Goal: Task Accomplishment & Management: Use online tool/utility

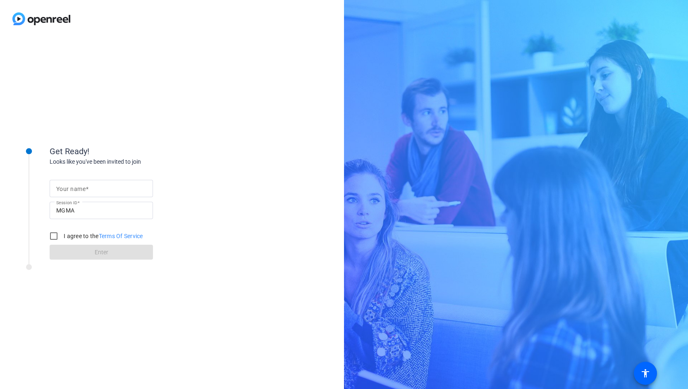
click at [79, 190] on mat-label "Your name" at bounding box center [70, 189] width 29 height 7
click at [79, 190] on input "Your name" at bounding box center [101, 189] width 90 height 10
type input "[PERSON_NAME]"
click at [53, 242] on input "I agree to the Terms Of Service" at bounding box center [54, 236] width 17 height 17
checkbox input "true"
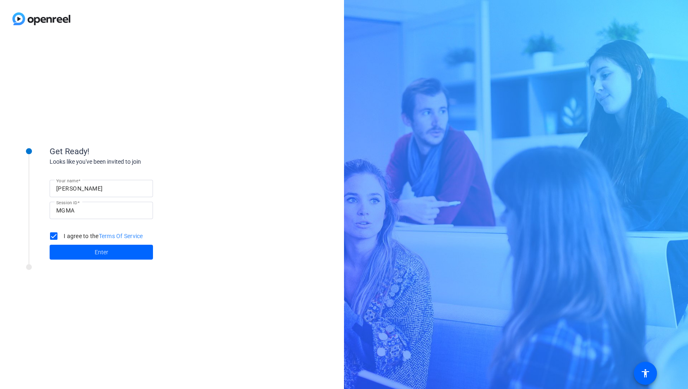
click at [68, 243] on span at bounding box center [101, 252] width 103 height 20
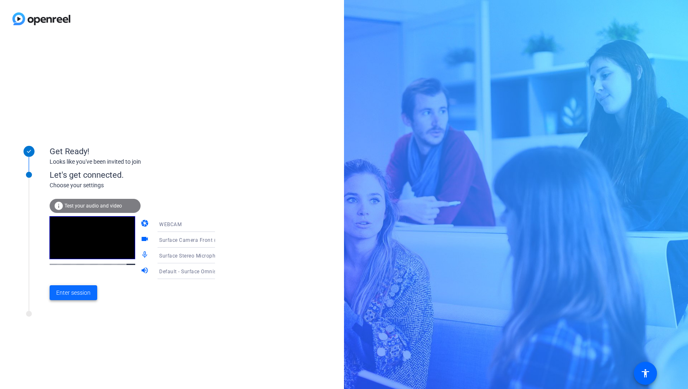
click at [75, 289] on span "Enter session" at bounding box center [73, 293] width 34 height 9
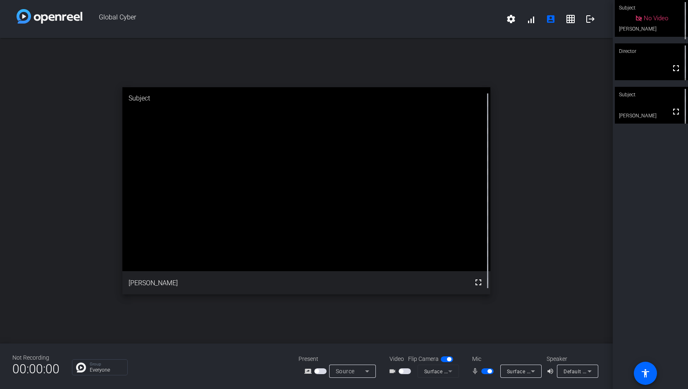
click at [442, 361] on span "button" at bounding box center [447, 360] width 12 height 6
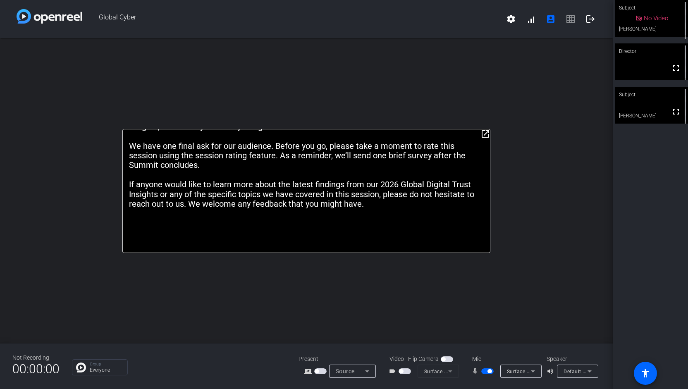
click at [321, 374] on span "button" at bounding box center [320, 372] width 12 height 6
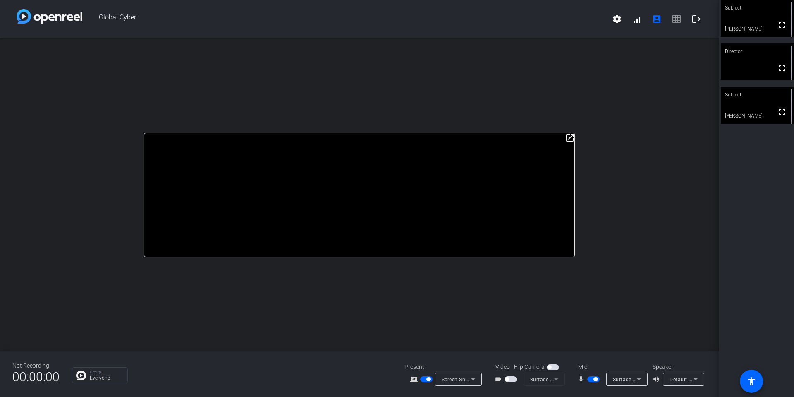
click at [515, 379] on span "button" at bounding box center [511, 379] width 12 height 6
click at [515, 379] on span "button" at bounding box center [513, 379] width 4 height 4
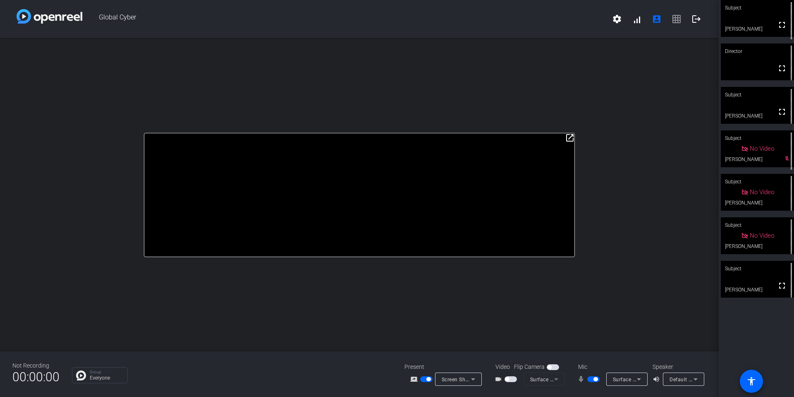
click at [593, 378] on span "button" at bounding box center [593, 379] width 12 height 6
click at [590, 380] on span "button" at bounding box center [590, 379] width 4 height 4
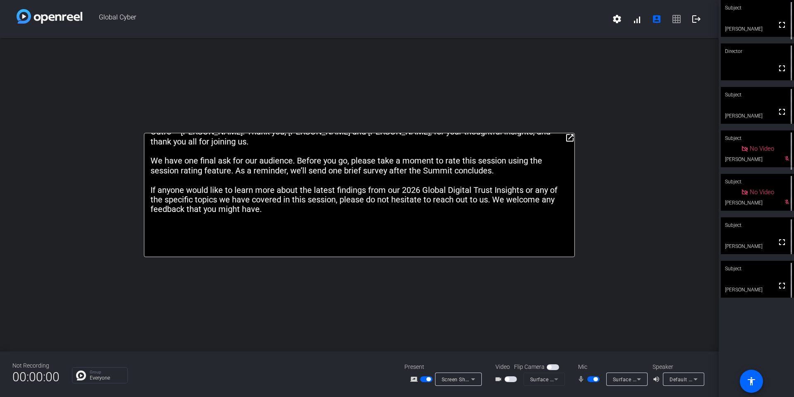
click at [595, 379] on span "button" at bounding box center [596, 379] width 4 height 4
click at [592, 380] on span "button" at bounding box center [593, 379] width 12 height 6
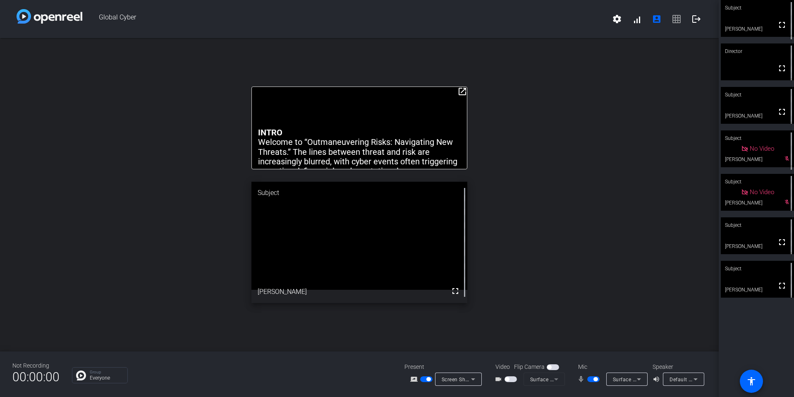
click at [428, 377] on span "button" at bounding box center [429, 379] width 4 height 4
click at [425, 379] on span "button" at bounding box center [423, 379] width 4 height 4
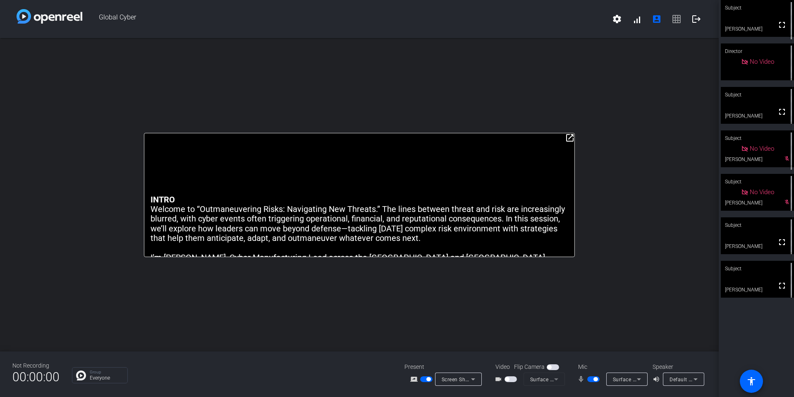
click at [427, 380] on span "button" at bounding box center [429, 379] width 4 height 4
click at [593, 383] on mat-slide-toggle at bounding box center [594, 378] width 14 height 9
click at [592, 381] on span "button" at bounding box center [593, 379] width 12 height 6
drag, startPoint x: 594, startPoint y: 381, endPoint x: 594, endPoint y: 333, distance: 48.0
click at [594, 381] on span "button" at bounding box center [593, 379] width 12 height 6
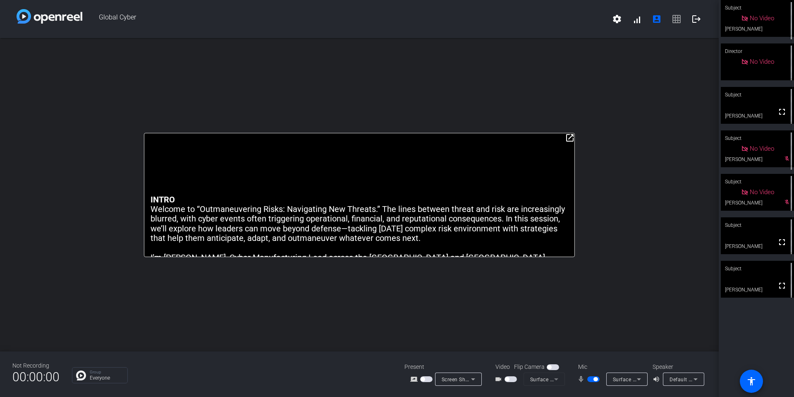
click at [593, 381] on span "button" at bounding box center [593, 379] width 12 height 6
